Goal: Transaction & Acquisition: Purchase product/service

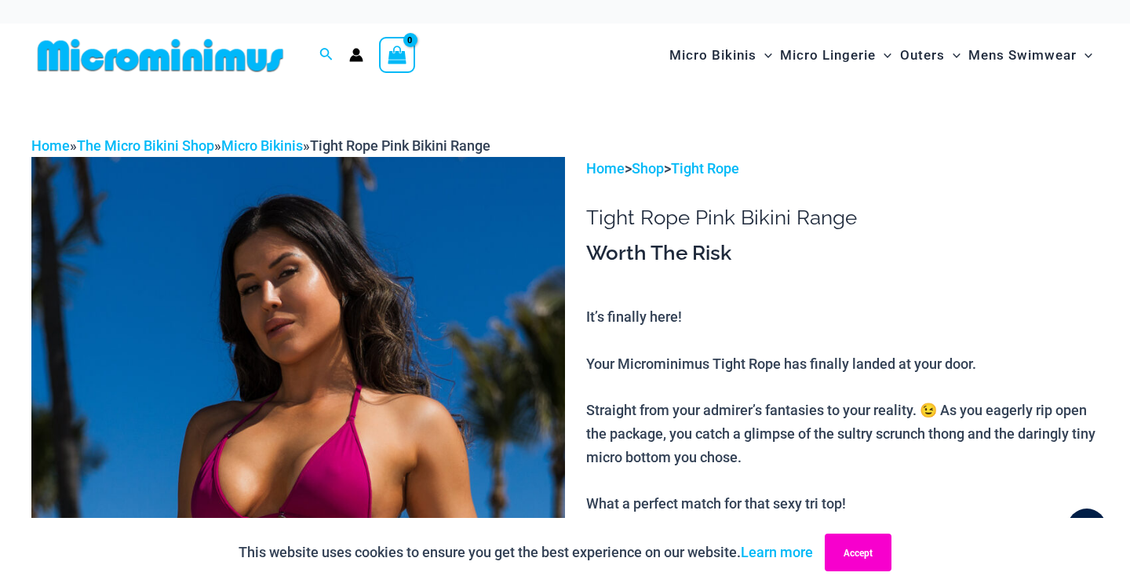
click at [847, 549] on button "Accept" at bounding box center [857, 552] width 67 height 38
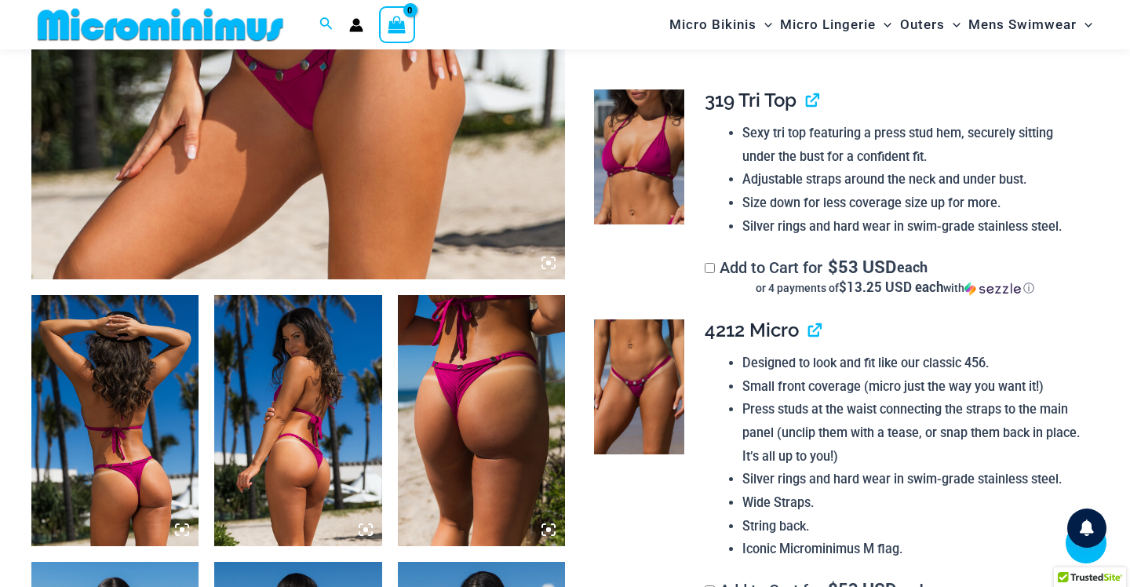
scroll to position [706, 0]
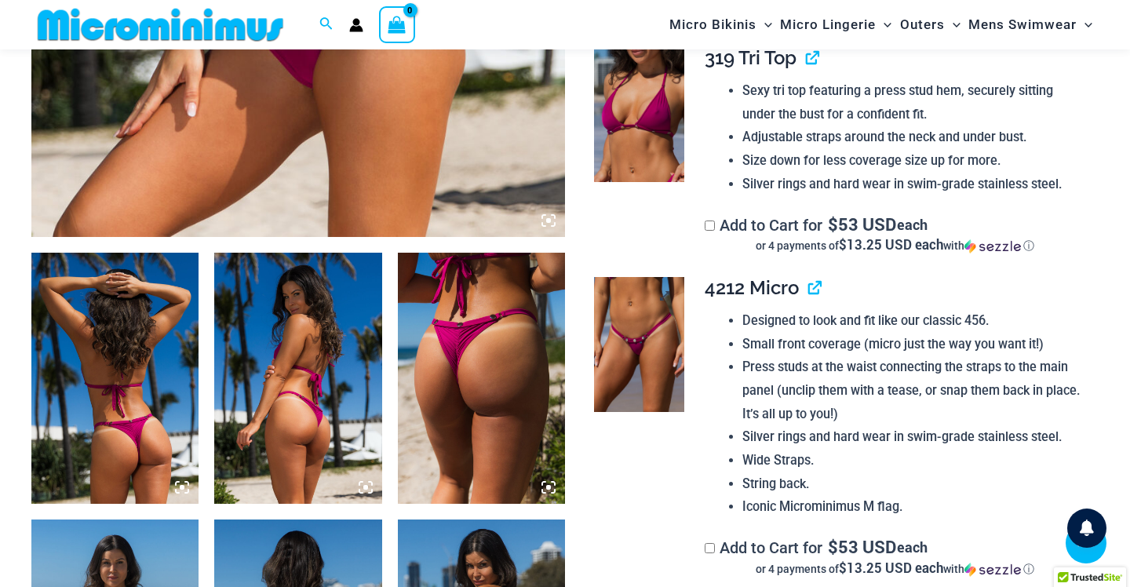
click at [642, 343] on img at bounding box center [638, 344] width 89 height 135
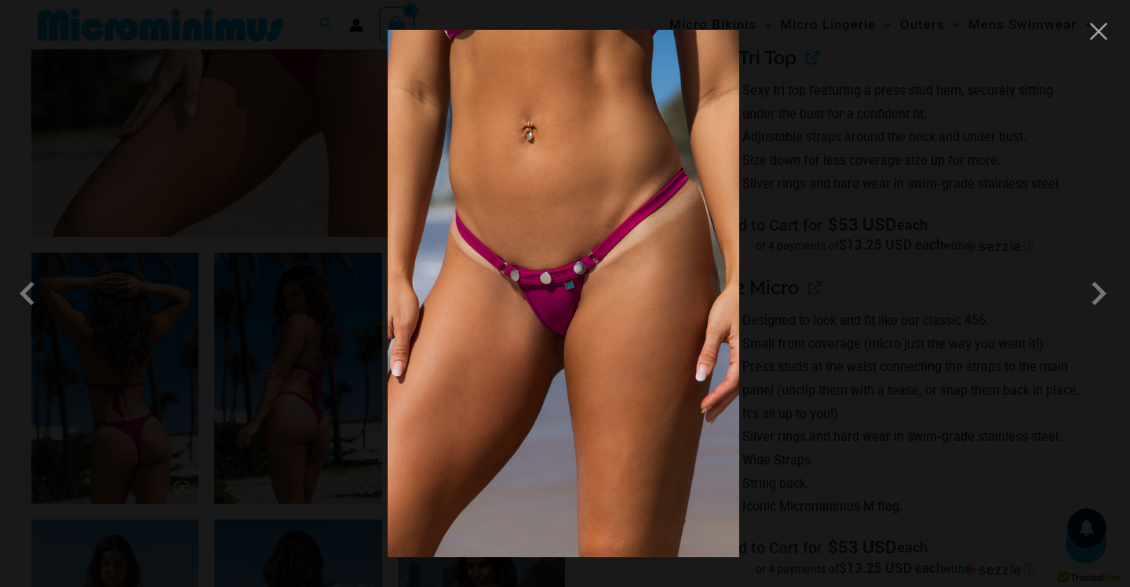
click at [771, 307] on div at bounding box center [565, 293] width 1130 height 587
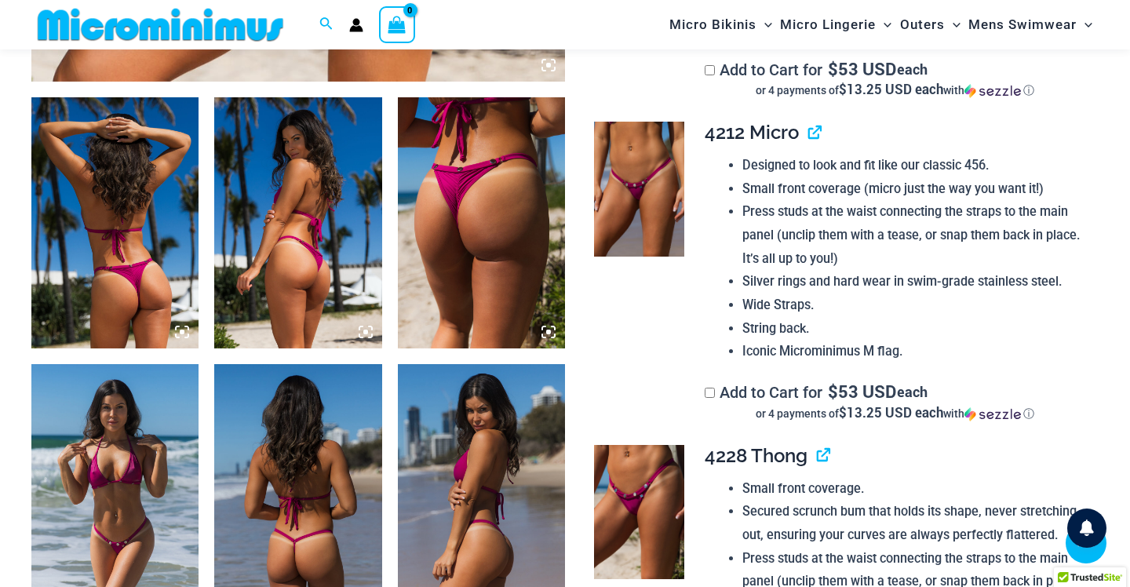
scroll to position [909, 0]
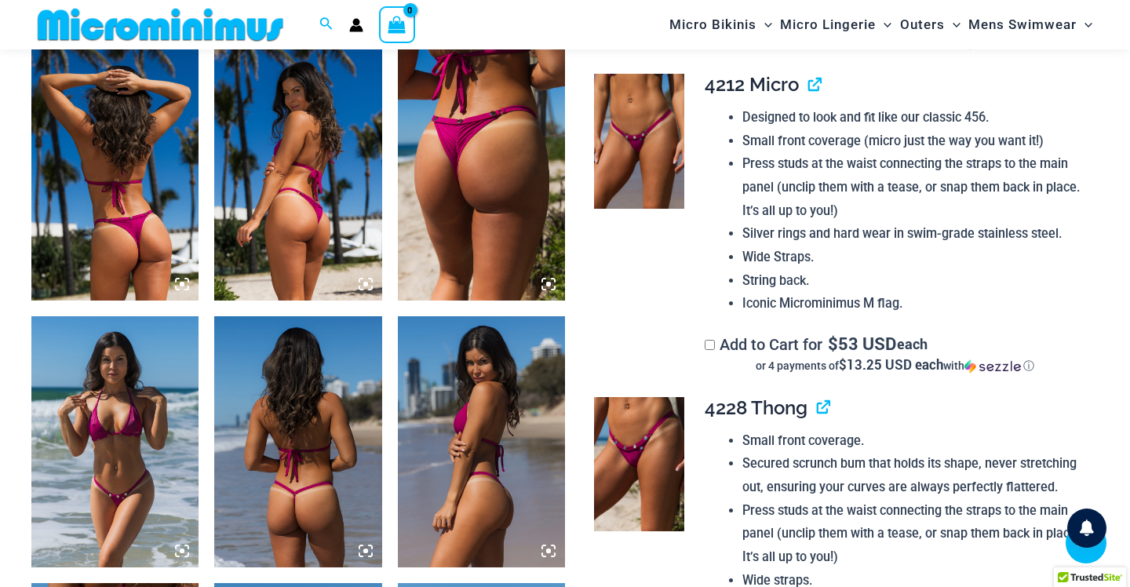
click at [504, 415] on img at bounding box center [481, 441] width 167 height 251
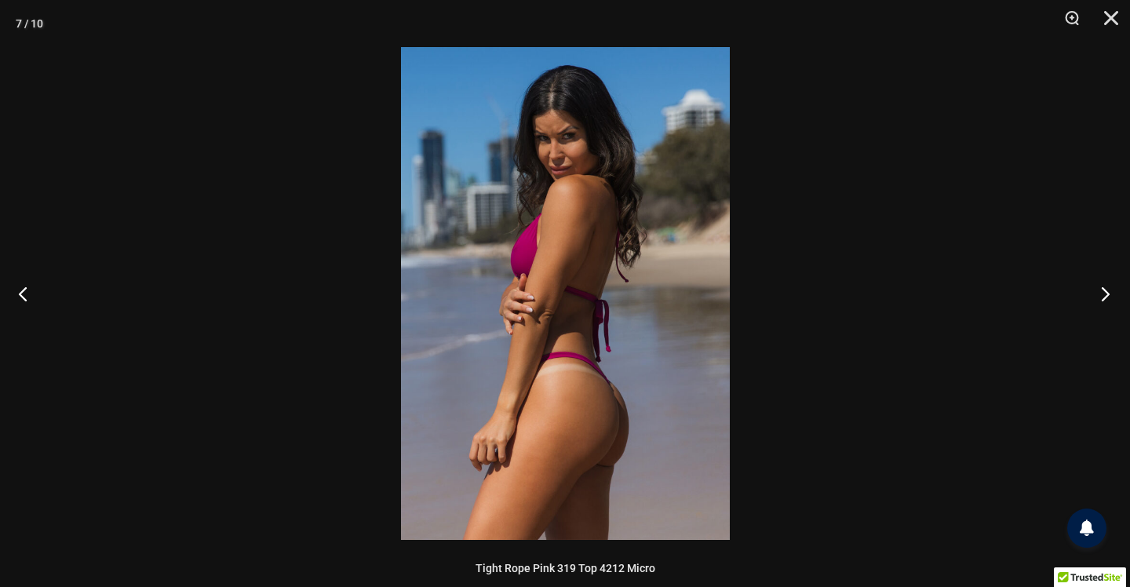
click at [1082, 294] on button "Next" at bounding box center [1100, 293] width 59 height 78
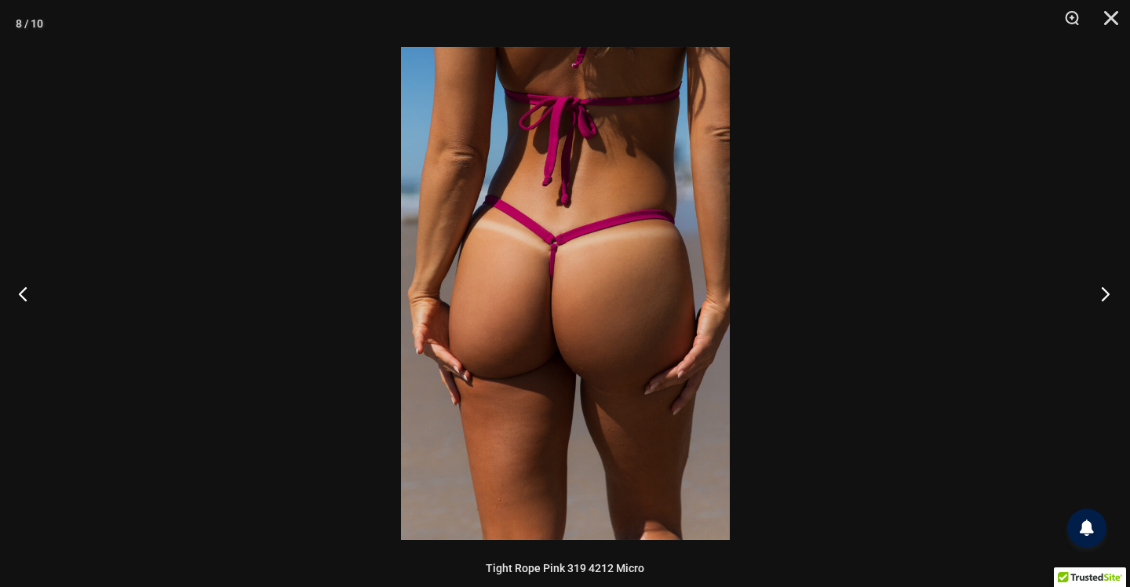
click at [1082, 294] on button "Next" at bounding box center [1100, 293] width 59 height 78
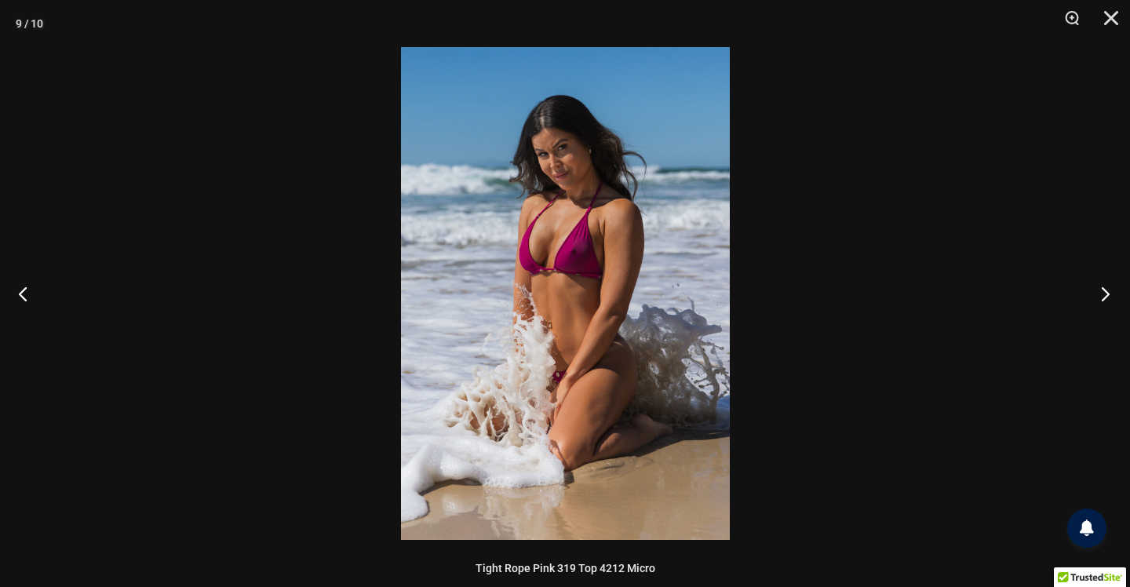
click at [1082, 294] on button "Next" at bounding box center [1100, 293] width 59 height 78
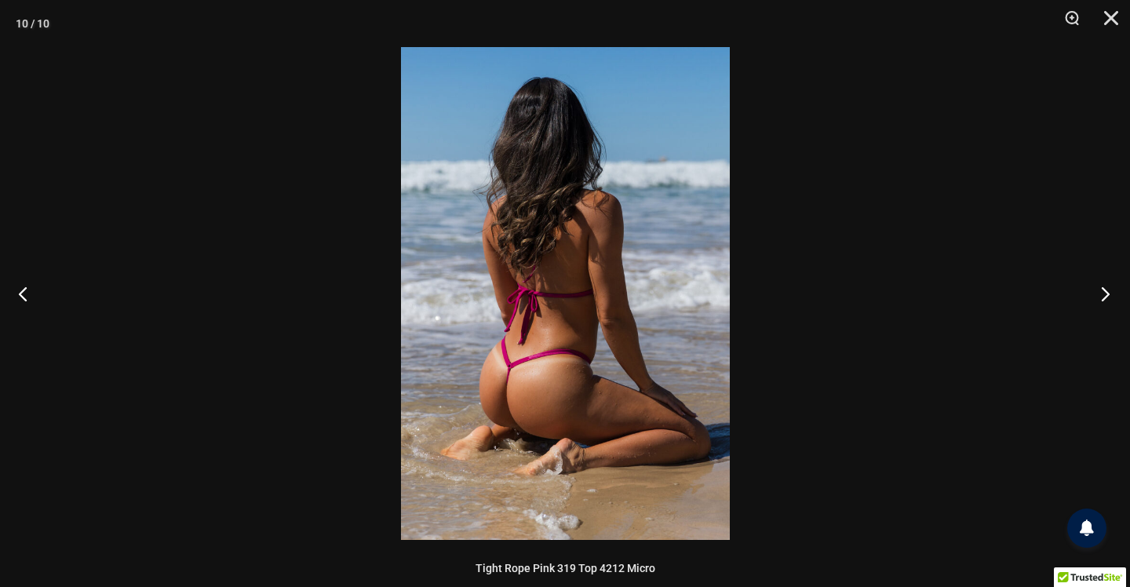
click at [1082, 294] on button "Next" at bounding box center [1100, 293] width 59 height 78
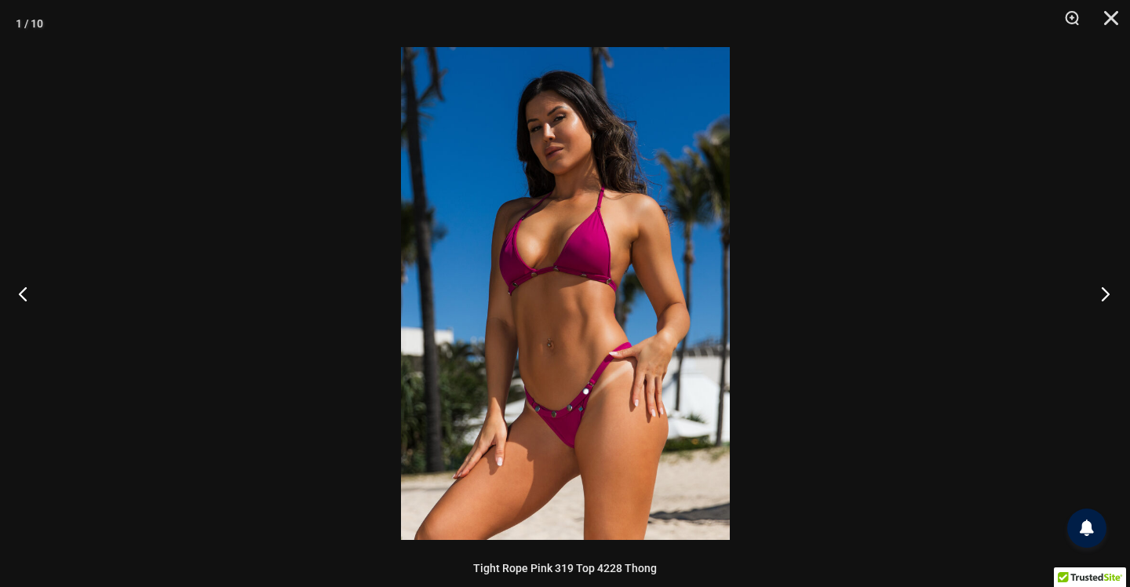
click at [1082, 294] on button "Next" at bounding box center [1100, 293] width 59 height 78
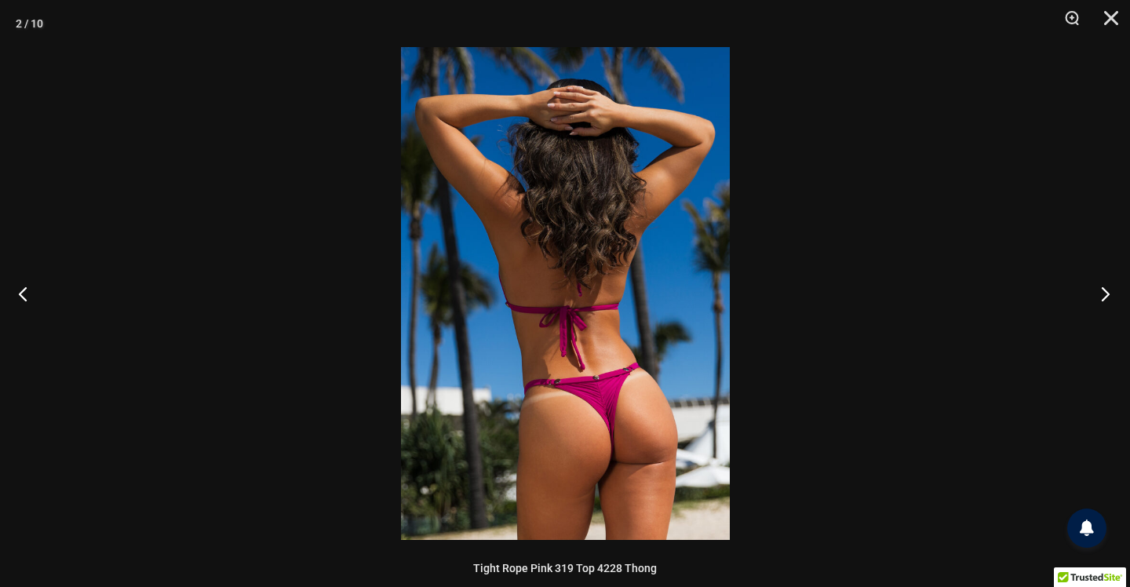
click at [1082, 294] on button "Next" at bounding box center [1100, 293] width 59 height 78
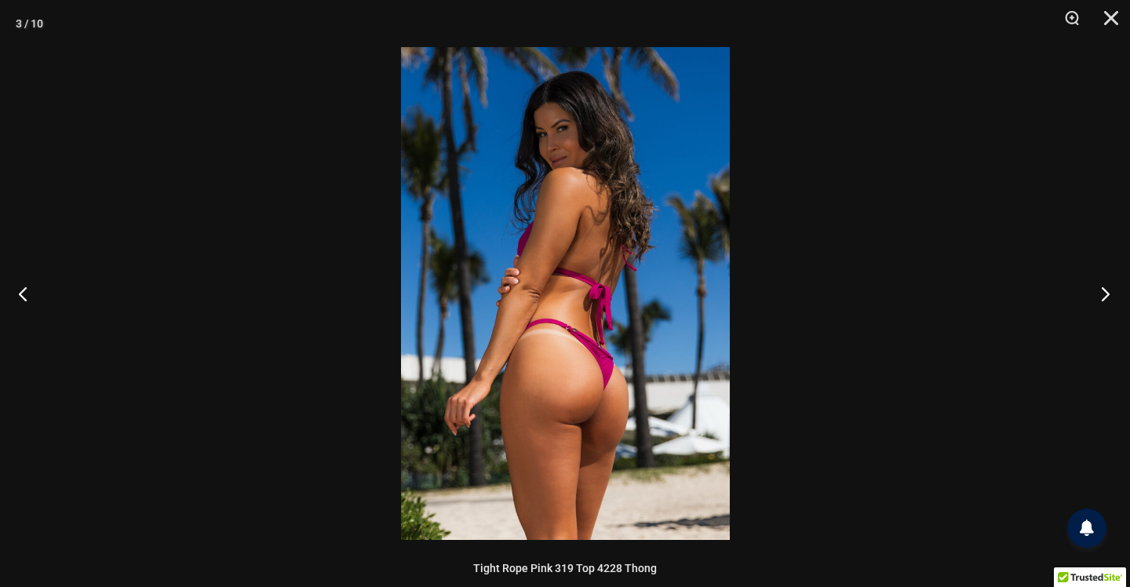
click at [1082, 294] on button "Next" at bounding box center [1100, 293] width 59 height 78
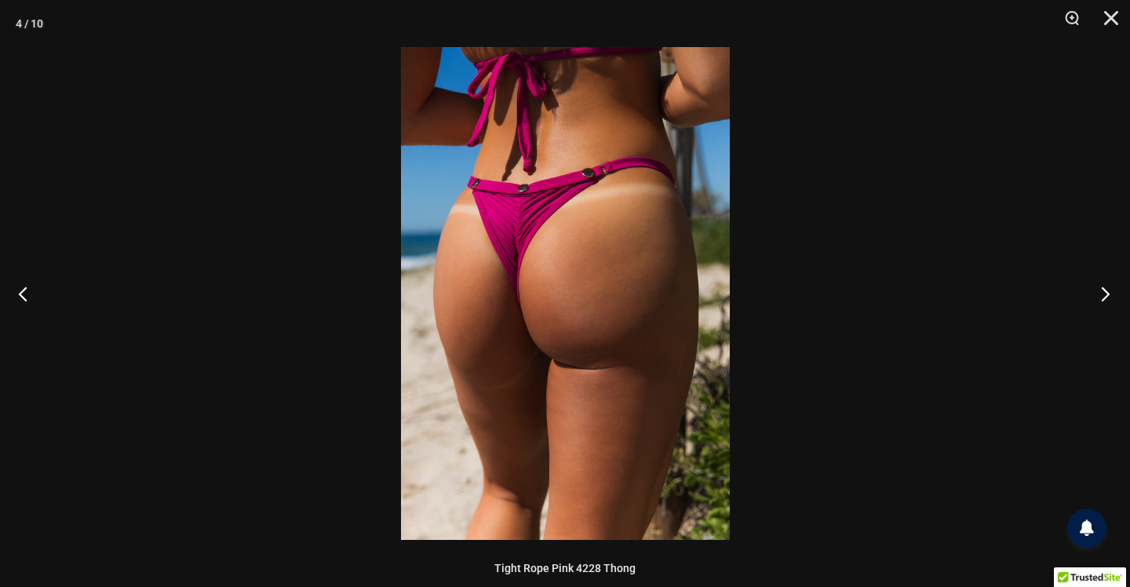
click at [1082, 294] on button "Next" at bounding box center [1100, 293] width 59 height 78
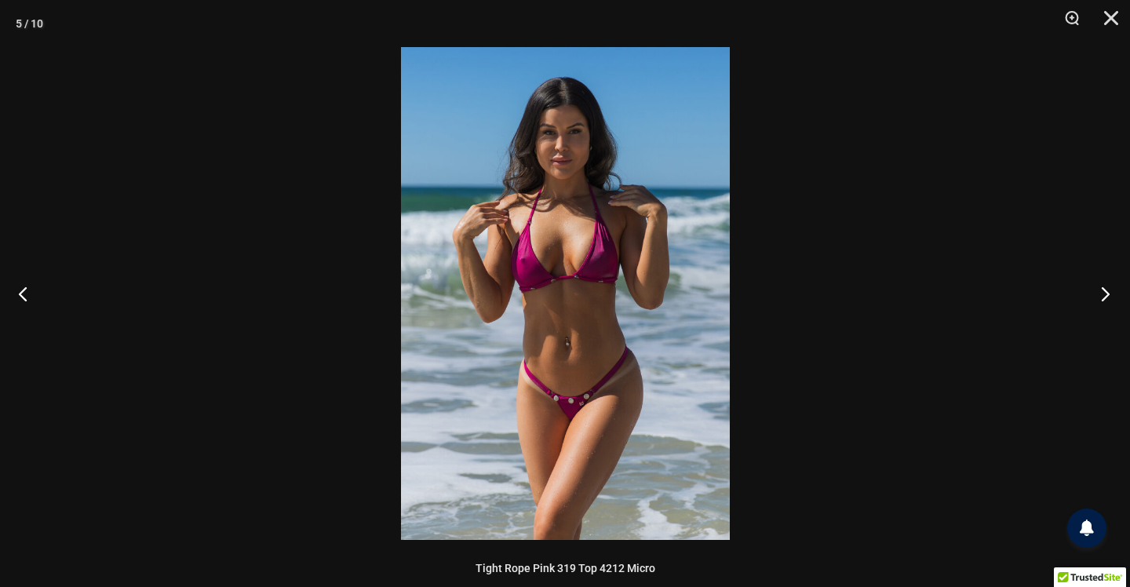
click at [1082, 294] on button "Next" at bounding box center [1100, 293] width 59 height 78
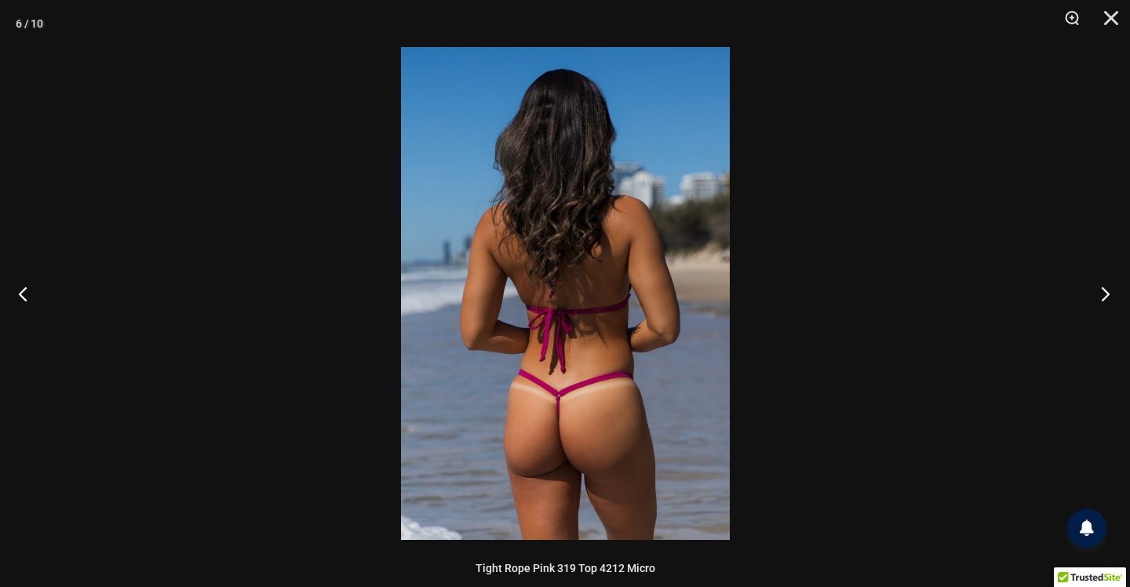
click at [1082, 294] on button "Next" at bounding box center [1100, 293] width 59 height 78
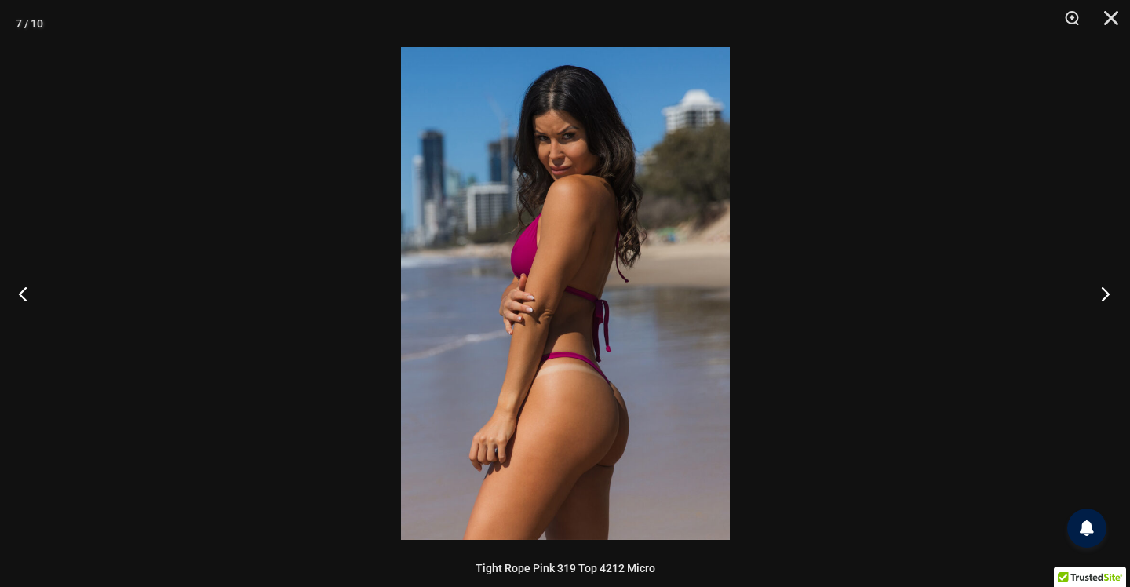
click at [1082, 294] on button "Next" at bounding box center [1100, 293] width 59 height 78
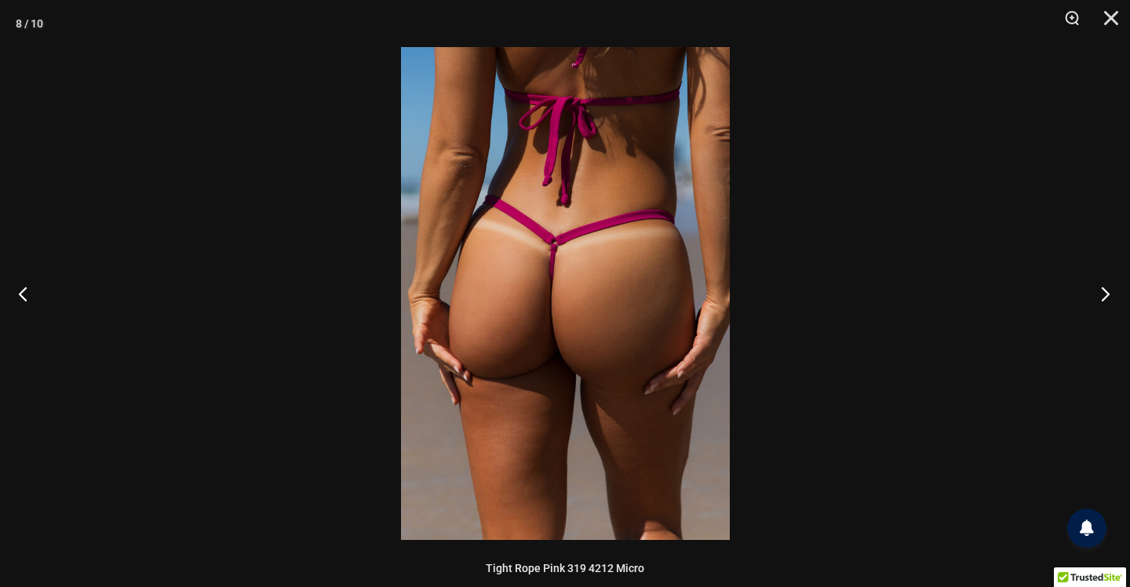
click at [1082, 294] on button "Next" at bounding box center [1100, 293] width 59 height 78
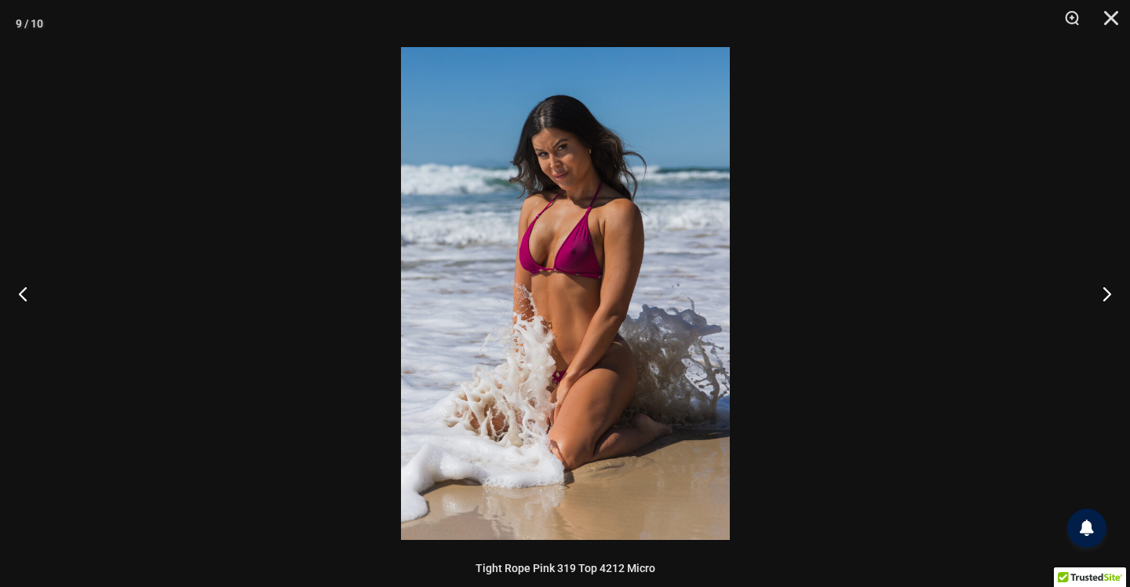
click at [1002, 204] on div at bounding box center [565, 293] width 1130 height 587
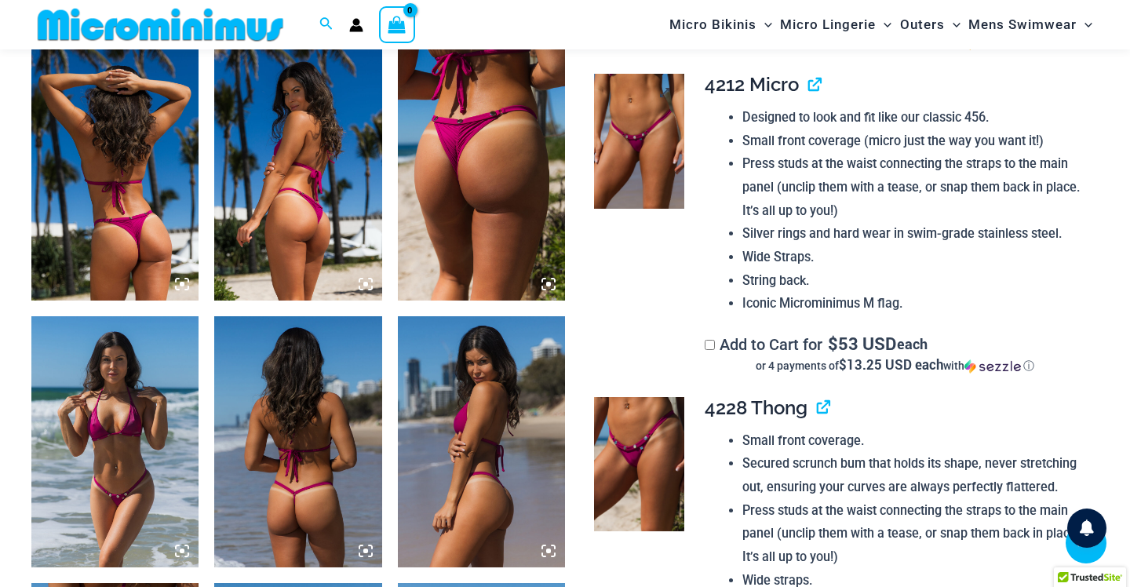
click at [628, 120] on img at bounding box center [638, 141] width 89 height 135
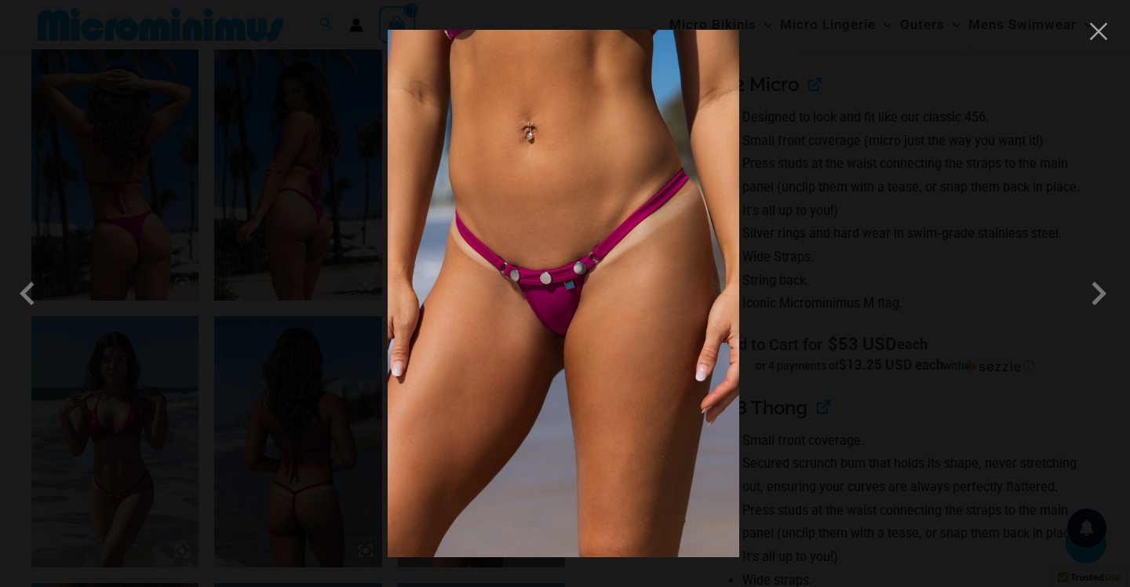
click at [929, 133] on div at bounding box center [565, 293] width 1130 height 587
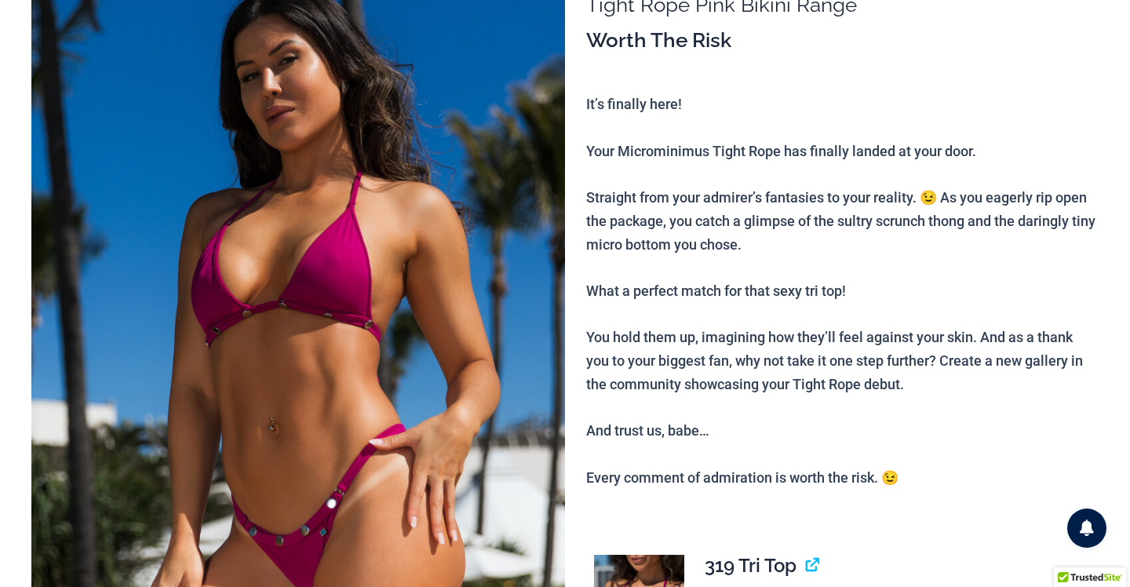
scroll to position [0, 0]
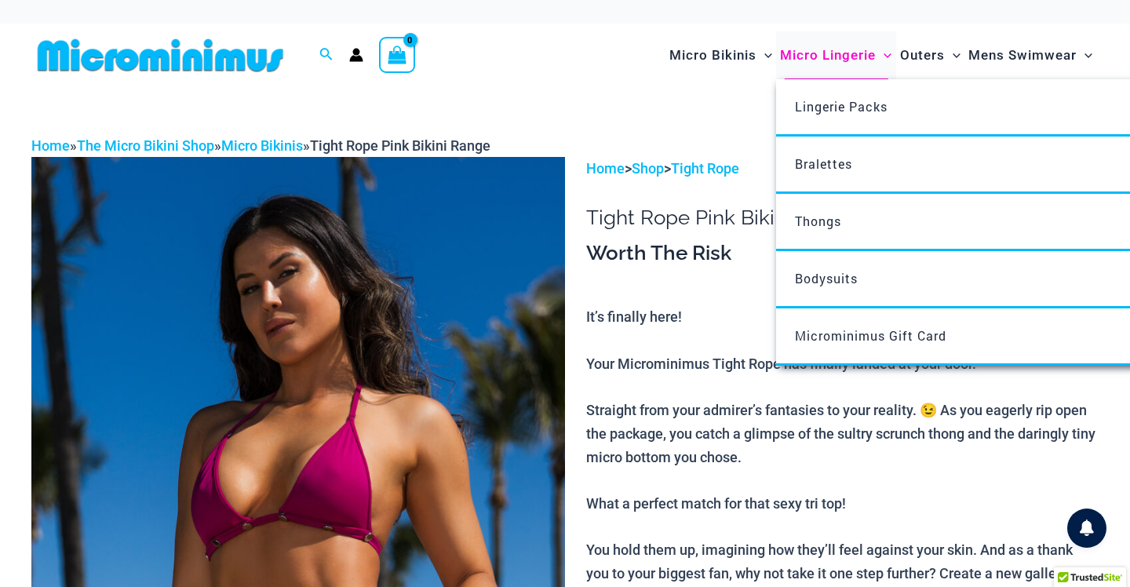
click at [831, 51] on span "Micro Lingerie" at bounding box center [828, 55] width 96 height 40
